Goal: Navigation & Orientation: Find specific page/section

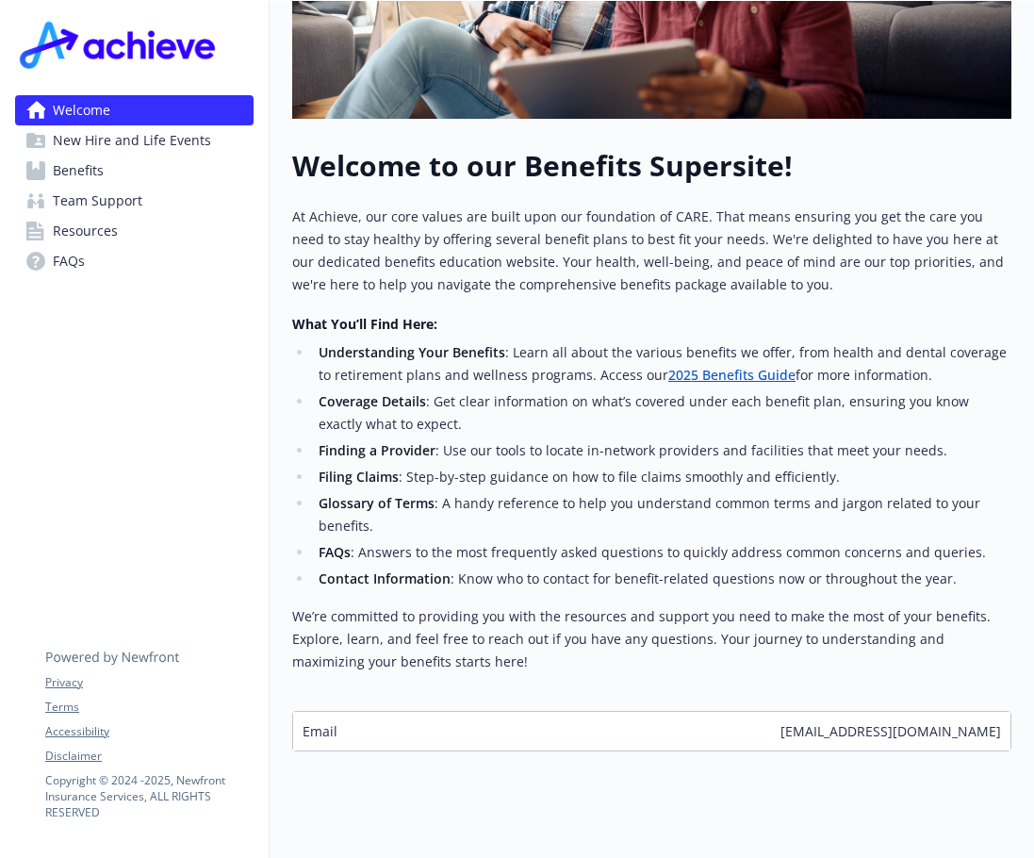
scroll to position [515, 0]
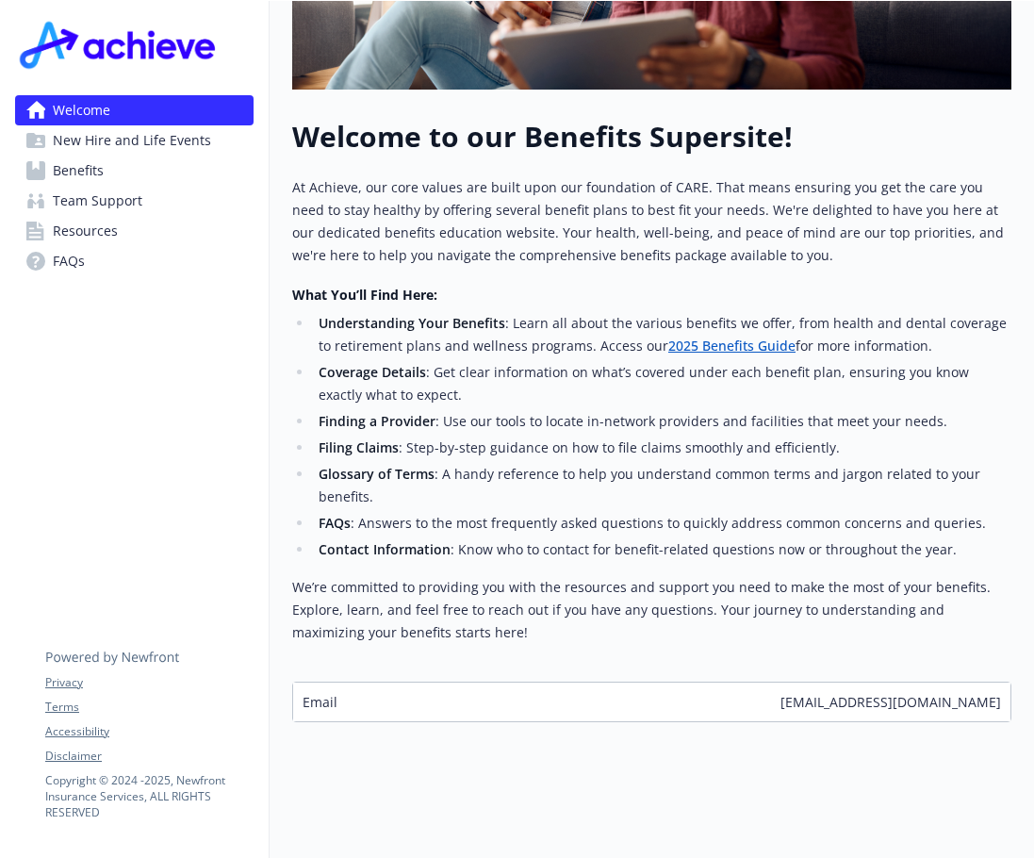
click at [189, 149] on span "New Hire and Life Events" at bounding box center [132, 140] width 158 height 30
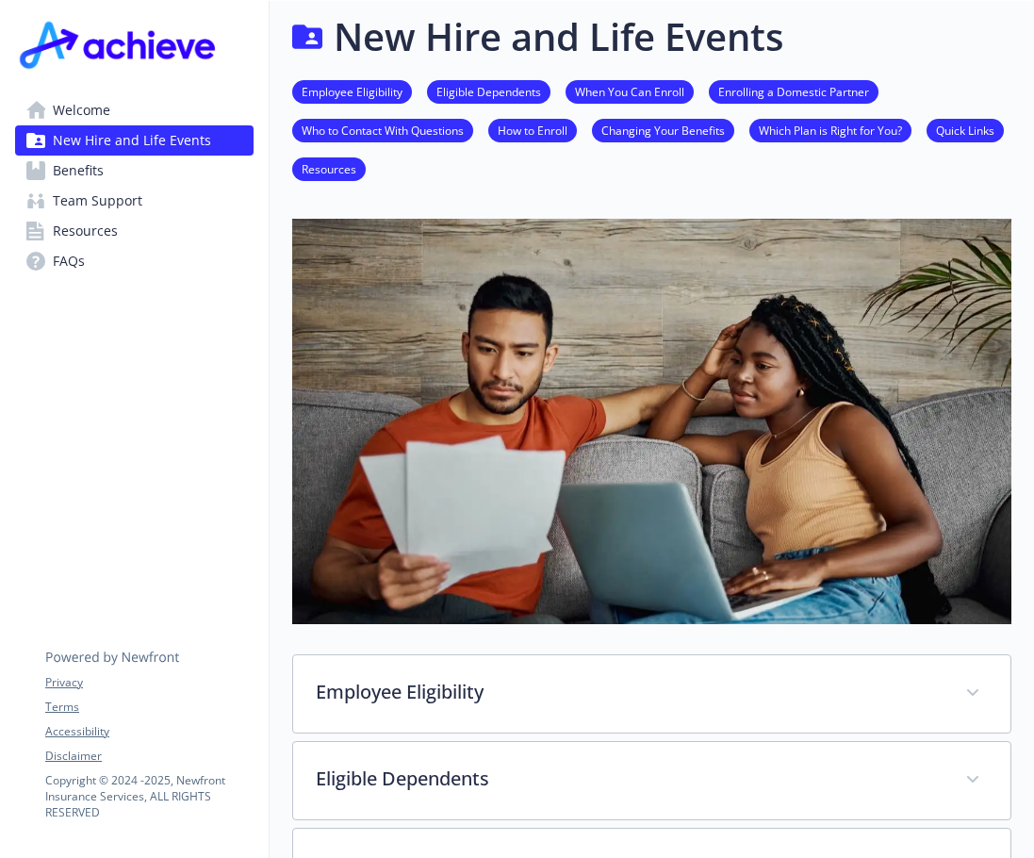
scroll to position [515, 0]
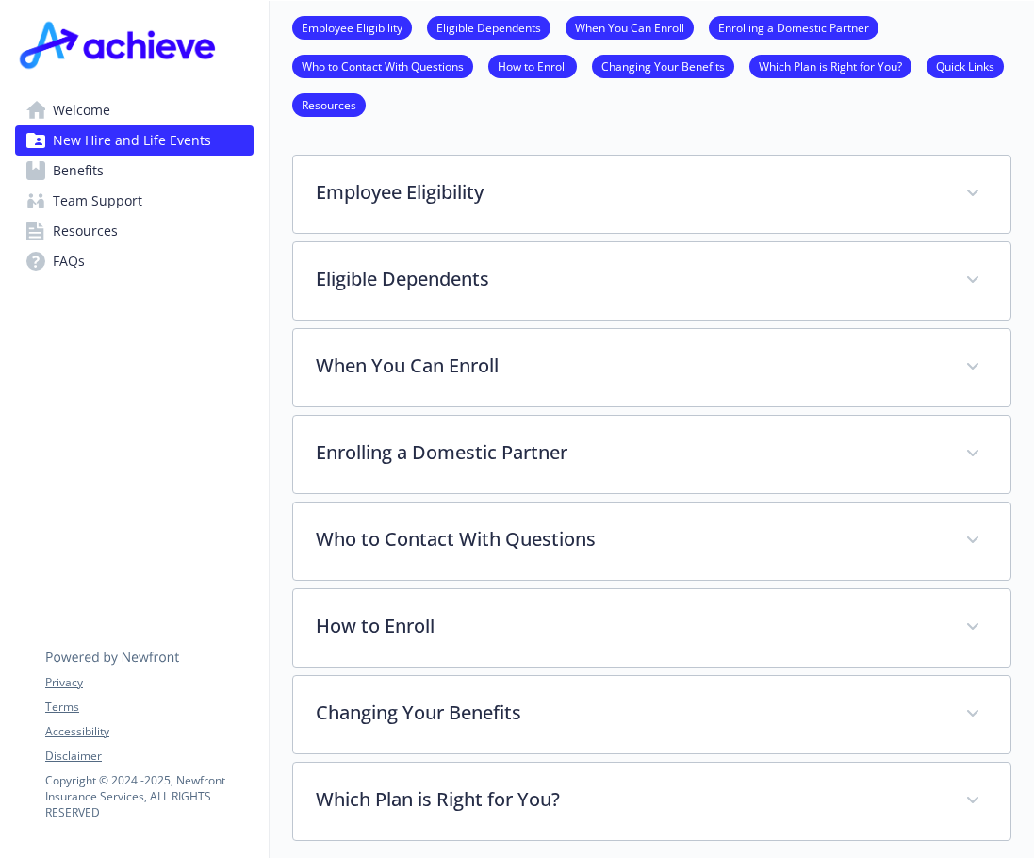
click at [172, 171] on link "Benefits" at bounding box center [134, 171] width 238 height 30
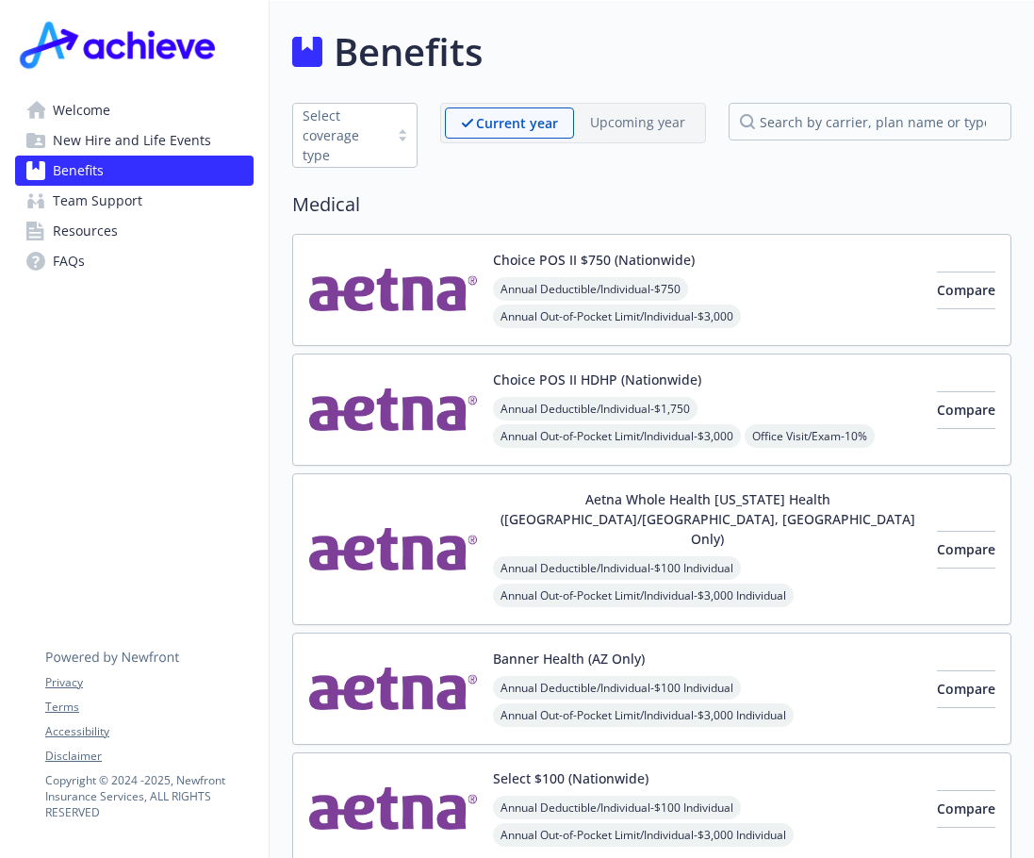
click at [149, 231] on link "Resources" at bounding box center [134, 231] width 238 height 30
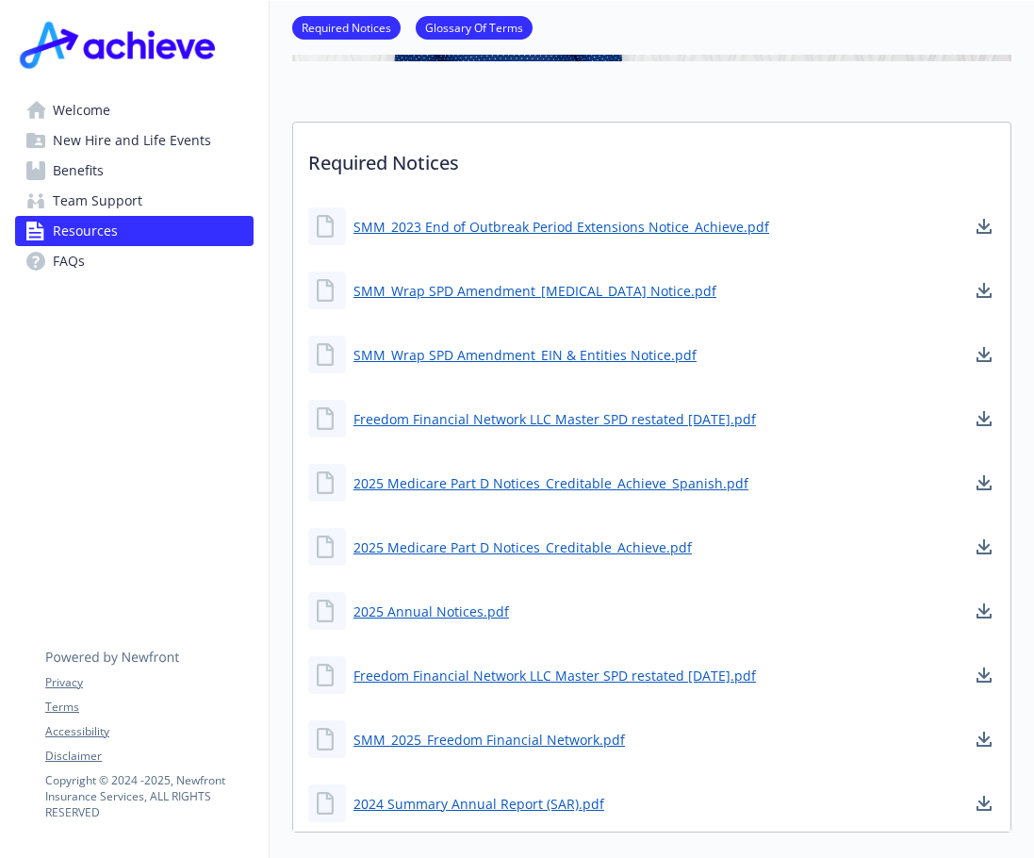
scroll to position [189, 0]
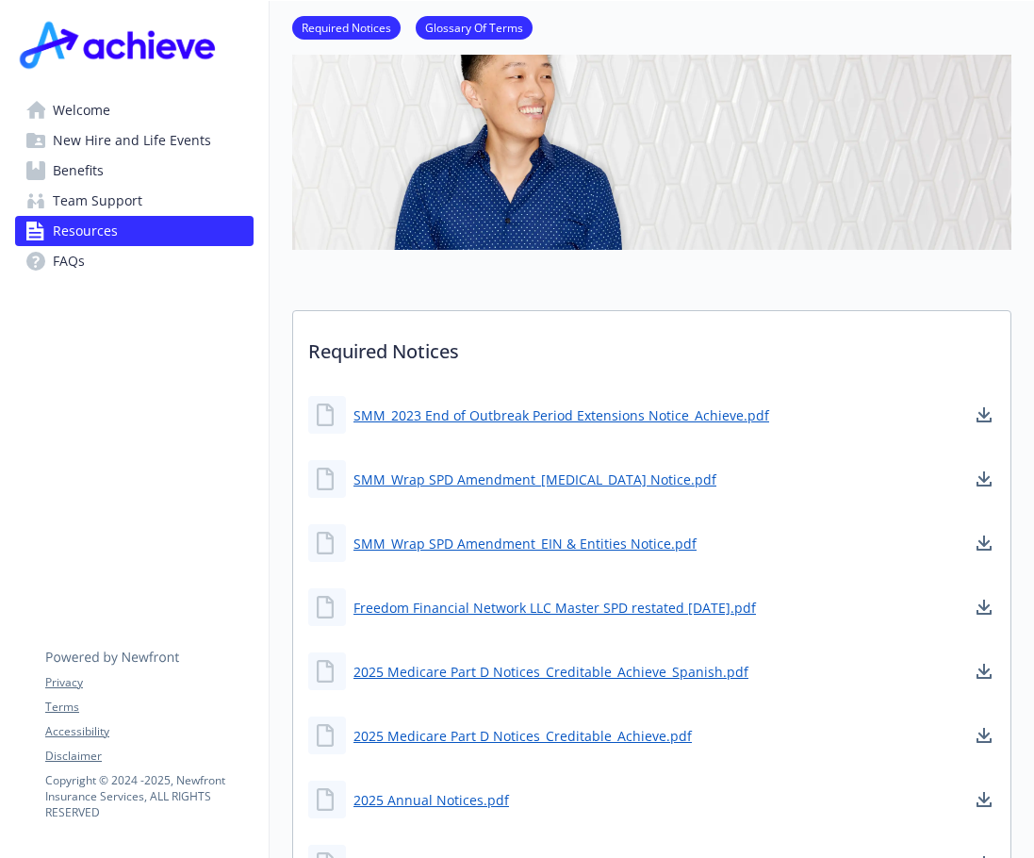
click at [188, 132] on span "New Hire and Life Events" at bounding box center [132, 140] width 158 height 30
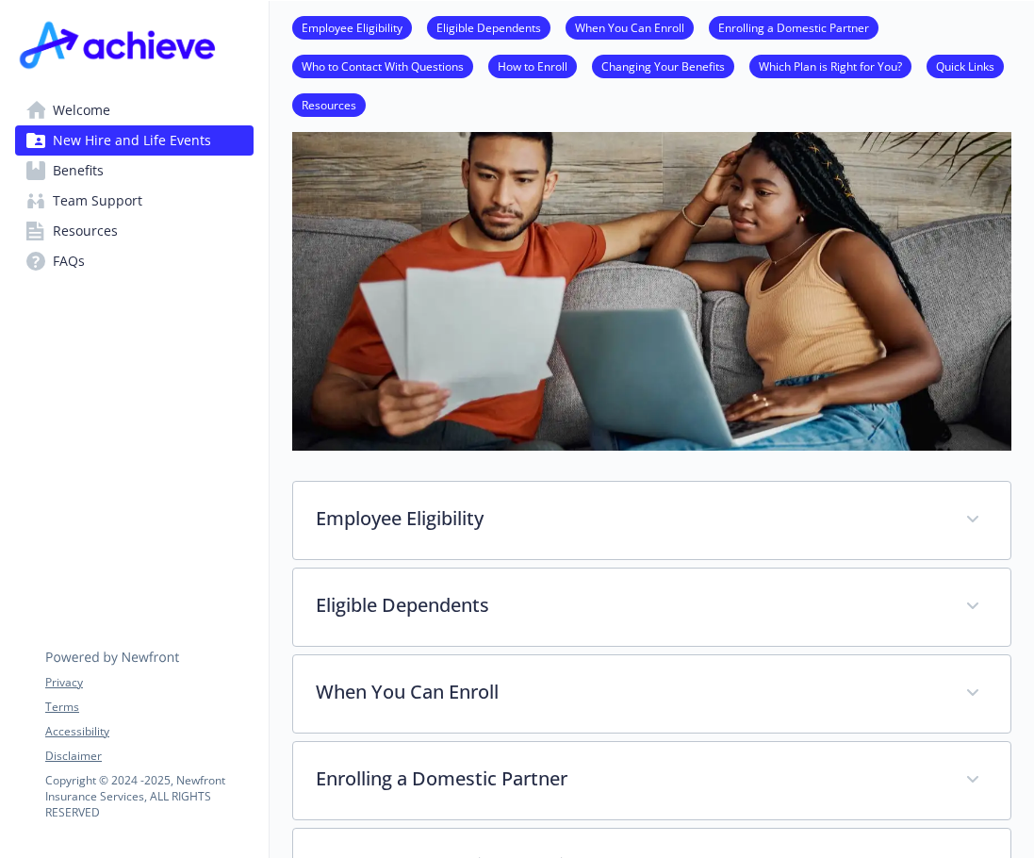
click at [183, 103] on link "Welcome" at bounding box center [134, 110] width 238 height 30
